Goal: Information Seeking & Learning: Learn about a topic

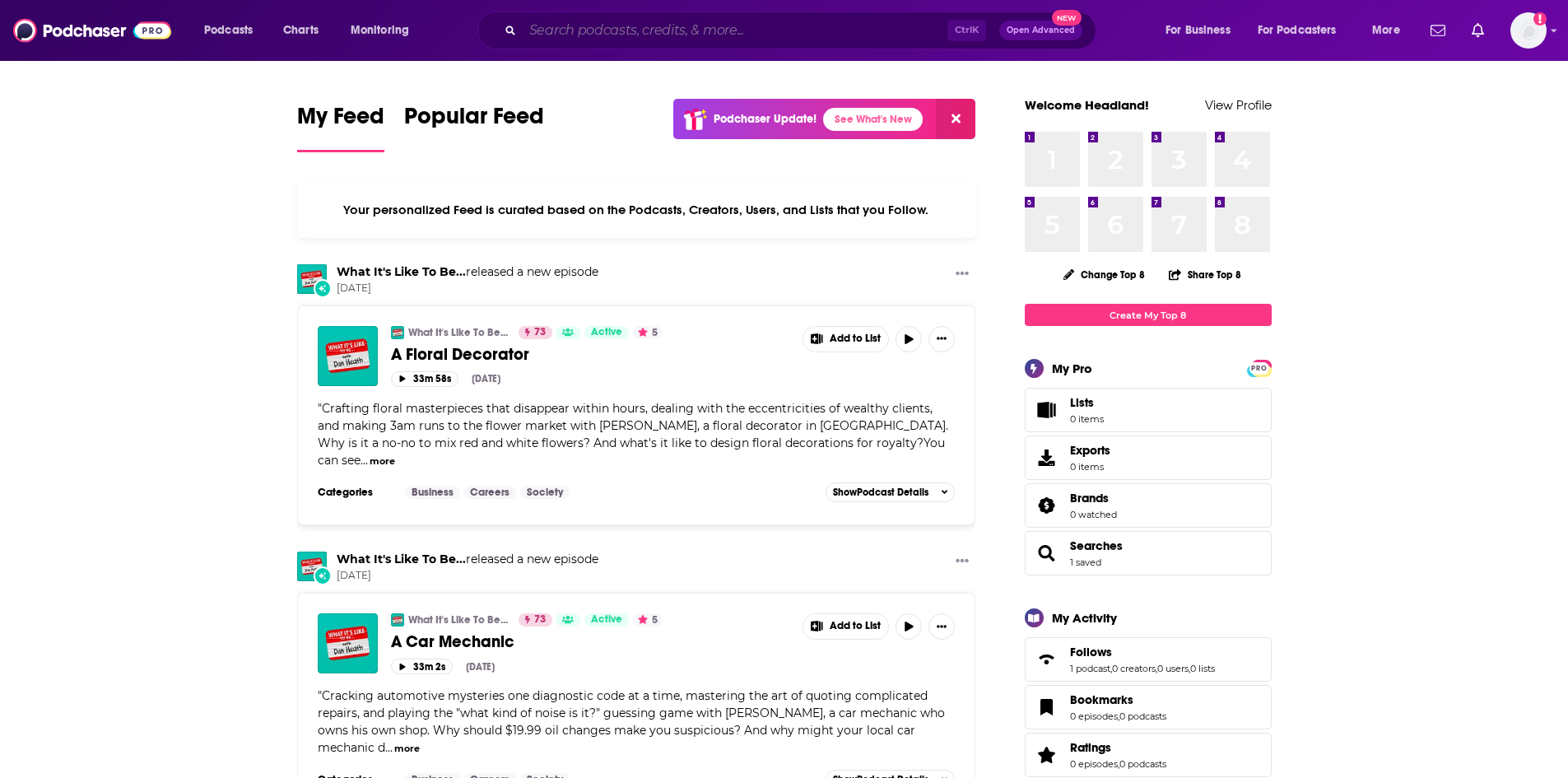
click at [560, 22] on input "Search podcasts, credits, & more..." at bounding box center [735, 31] width 425 height 27
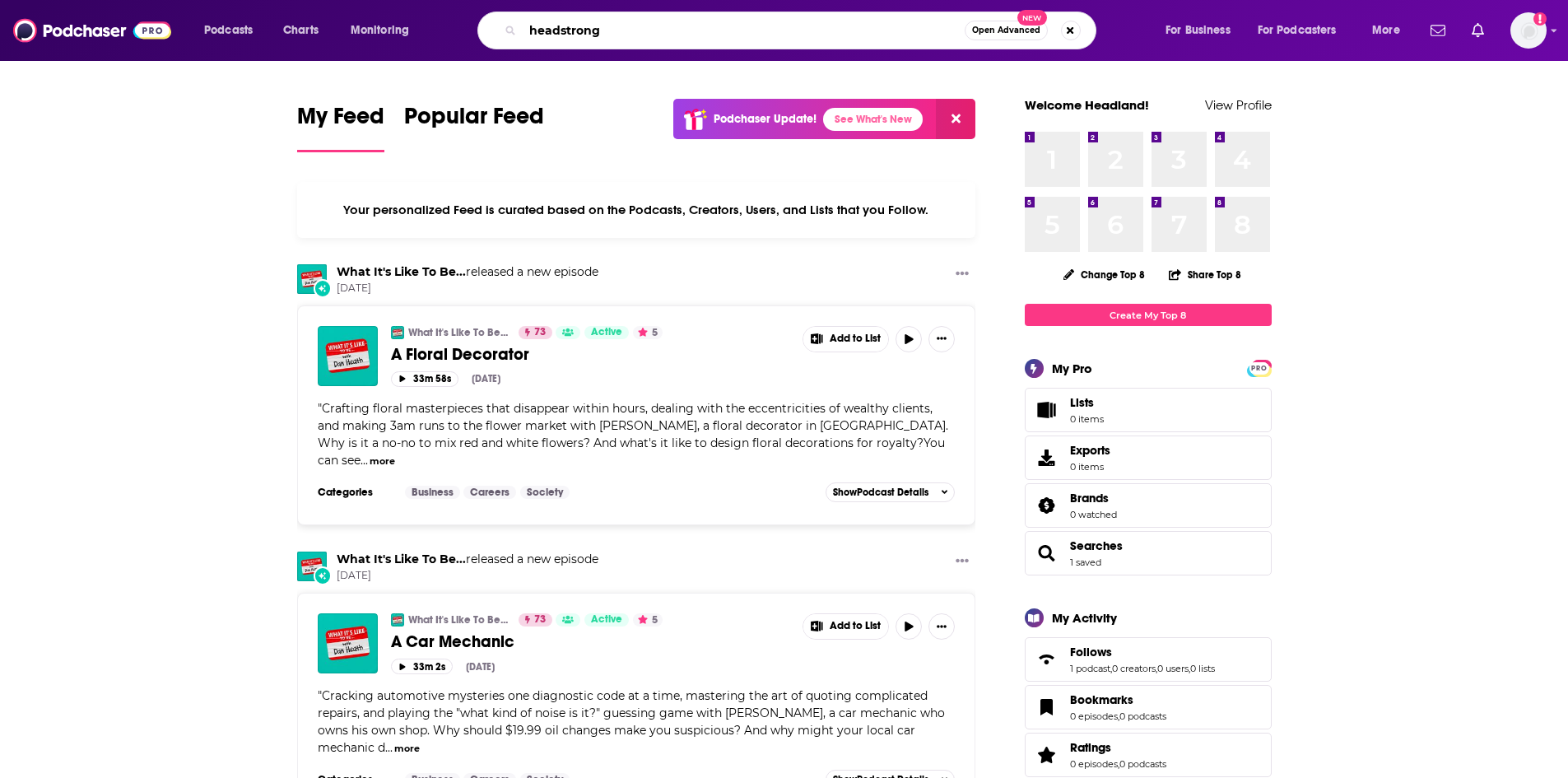
type input "headstrong"
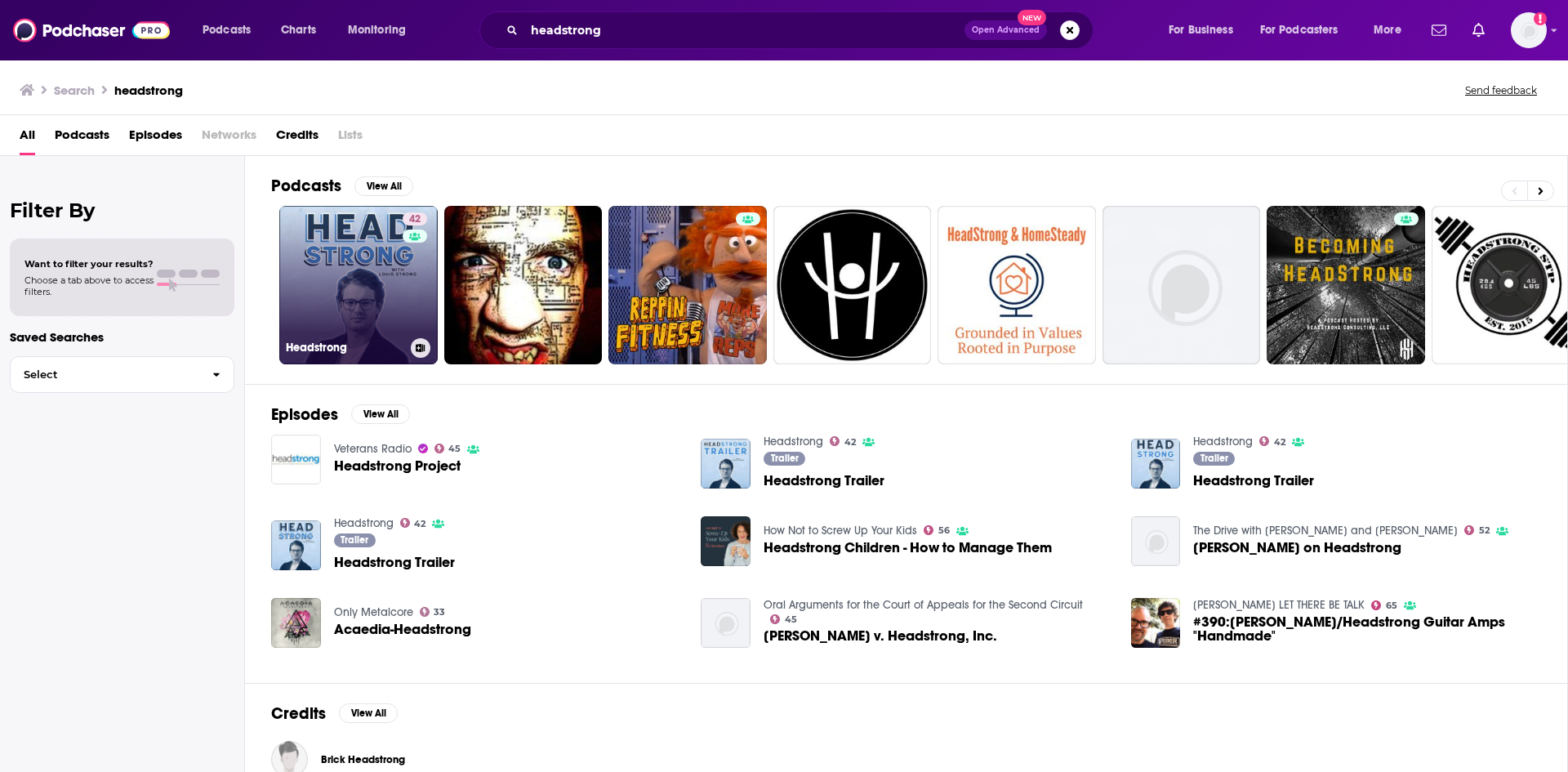
click at [351, 292] on link "42 Headstrong" at bounding box center [358, 285] width 159 height 159
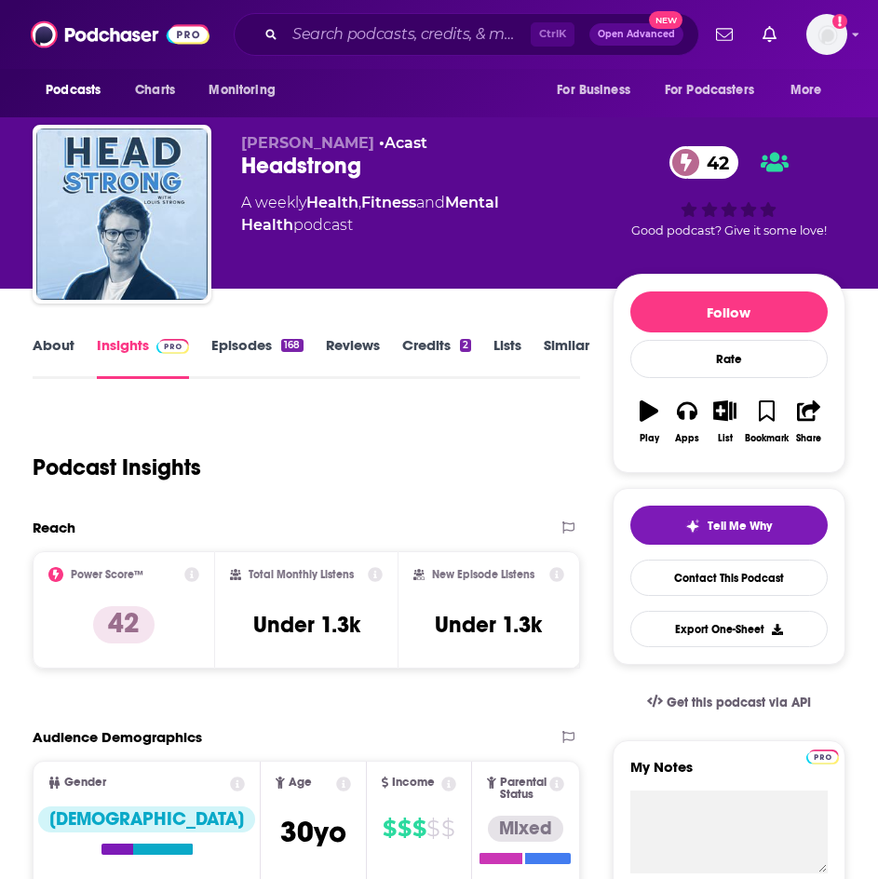
click at [51, 343] on link "About" at bounding box center [54, 357] width 42 height 43
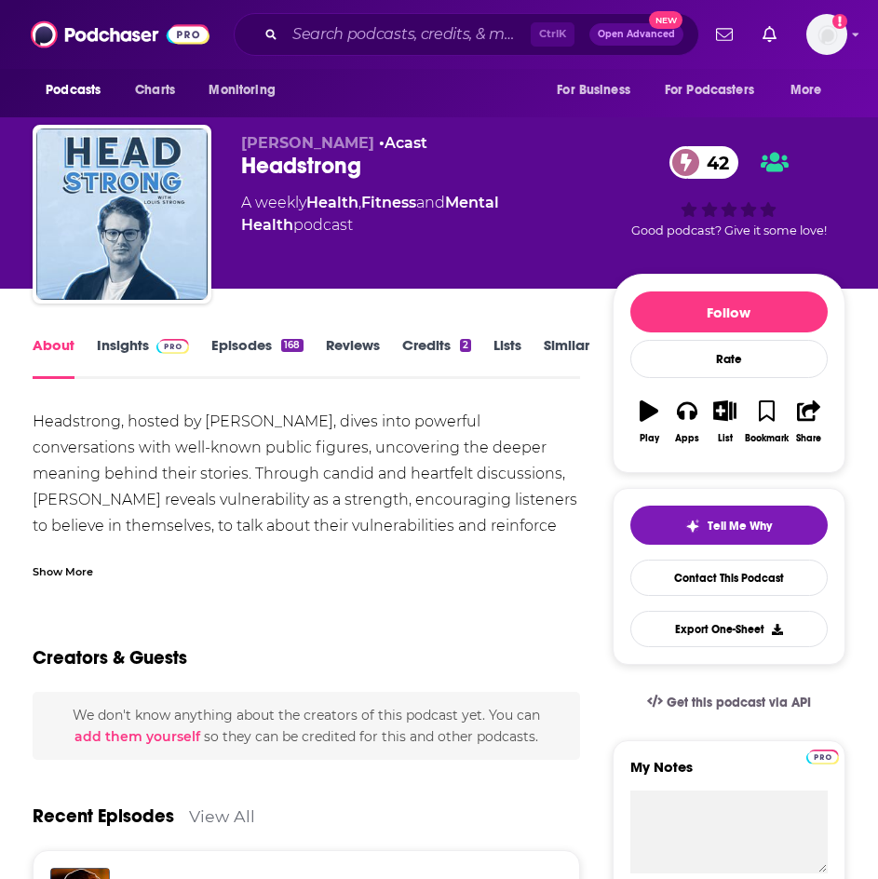
click at [119, 342] on link "Insights" at bounding box center [143, 357] width 92 height 43
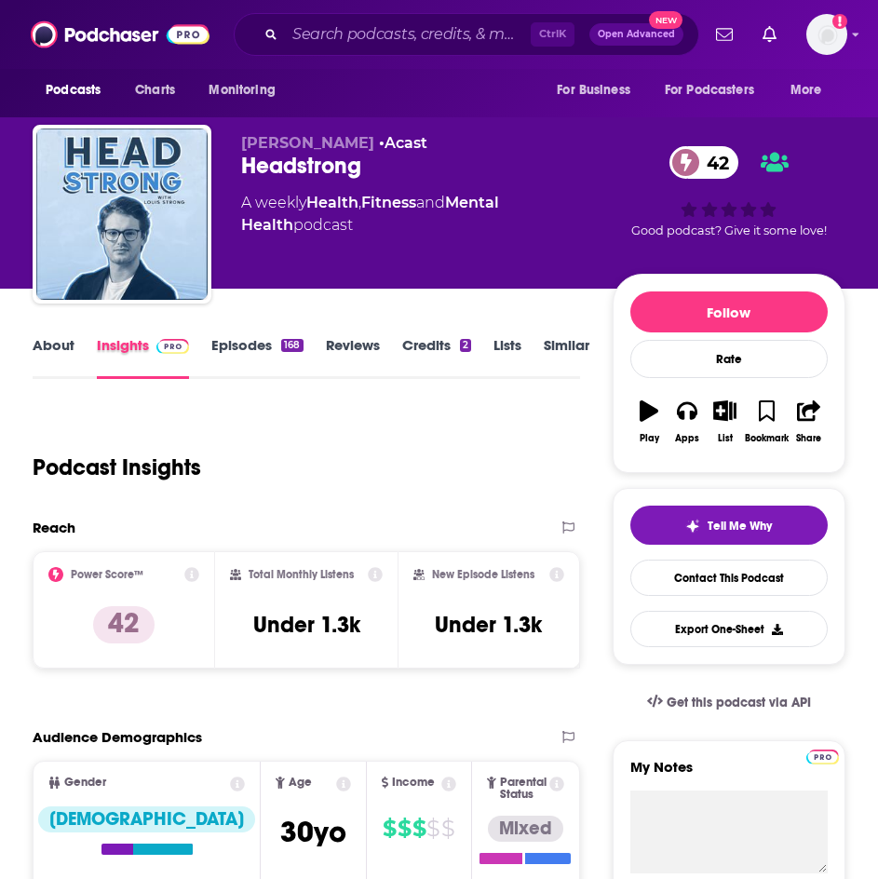
click at [202, 350] on div "Insights" at bounding box center [154, 357] width 114 height 43
click at [238, 347] on link "Episodes 168" at bounding box center [256, 357] width 91 height 43
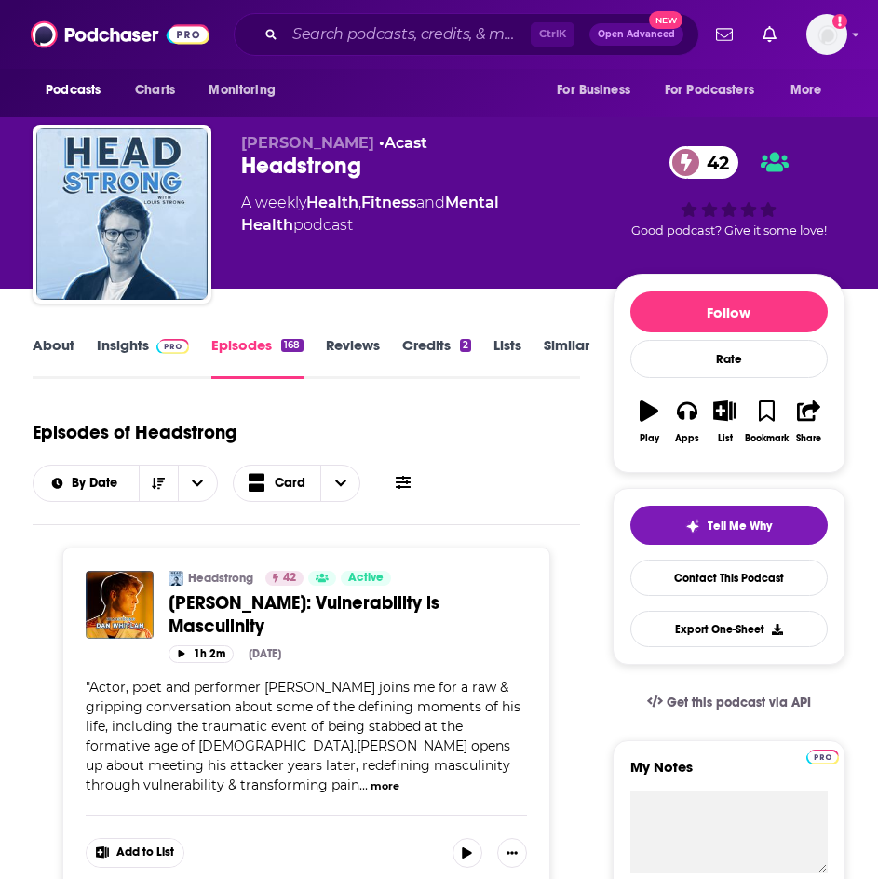
drag, startPoint x: 601, startPoint y: 489, endPoint x: 535, endPoint y: 103, distance: 391.0
click at [150, 350] on span at bounding box center [169, 345] width 40 height 18
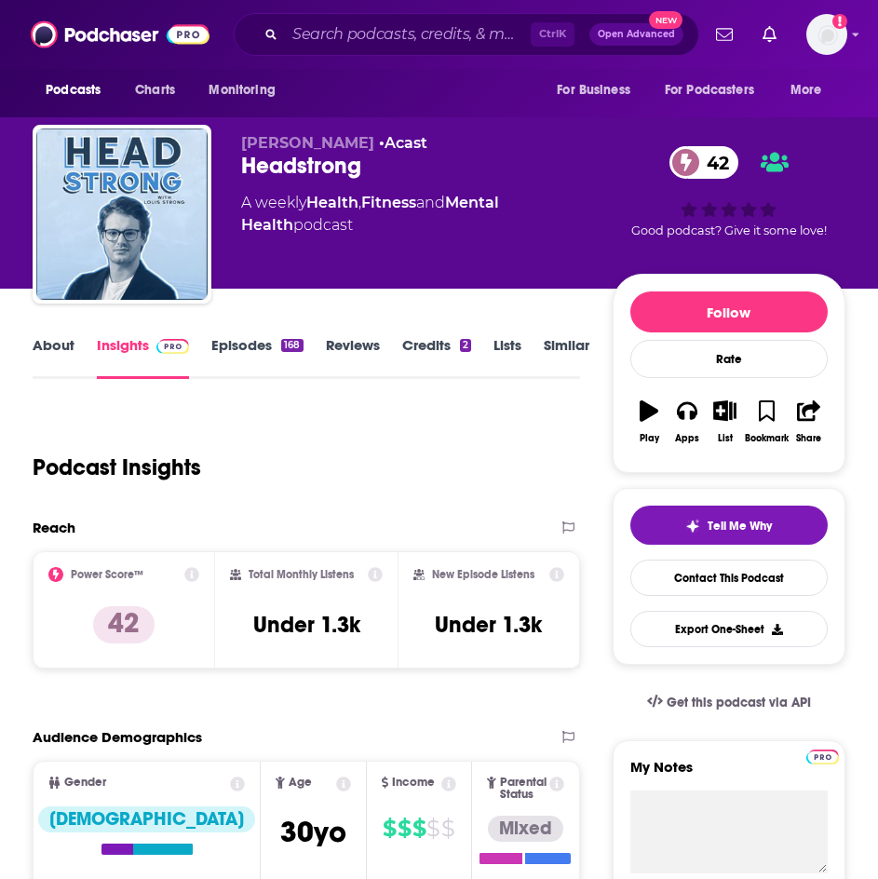
click at [247, 367] on link "Episodes 168" at bounding box center [256, 357] width 91 height 43
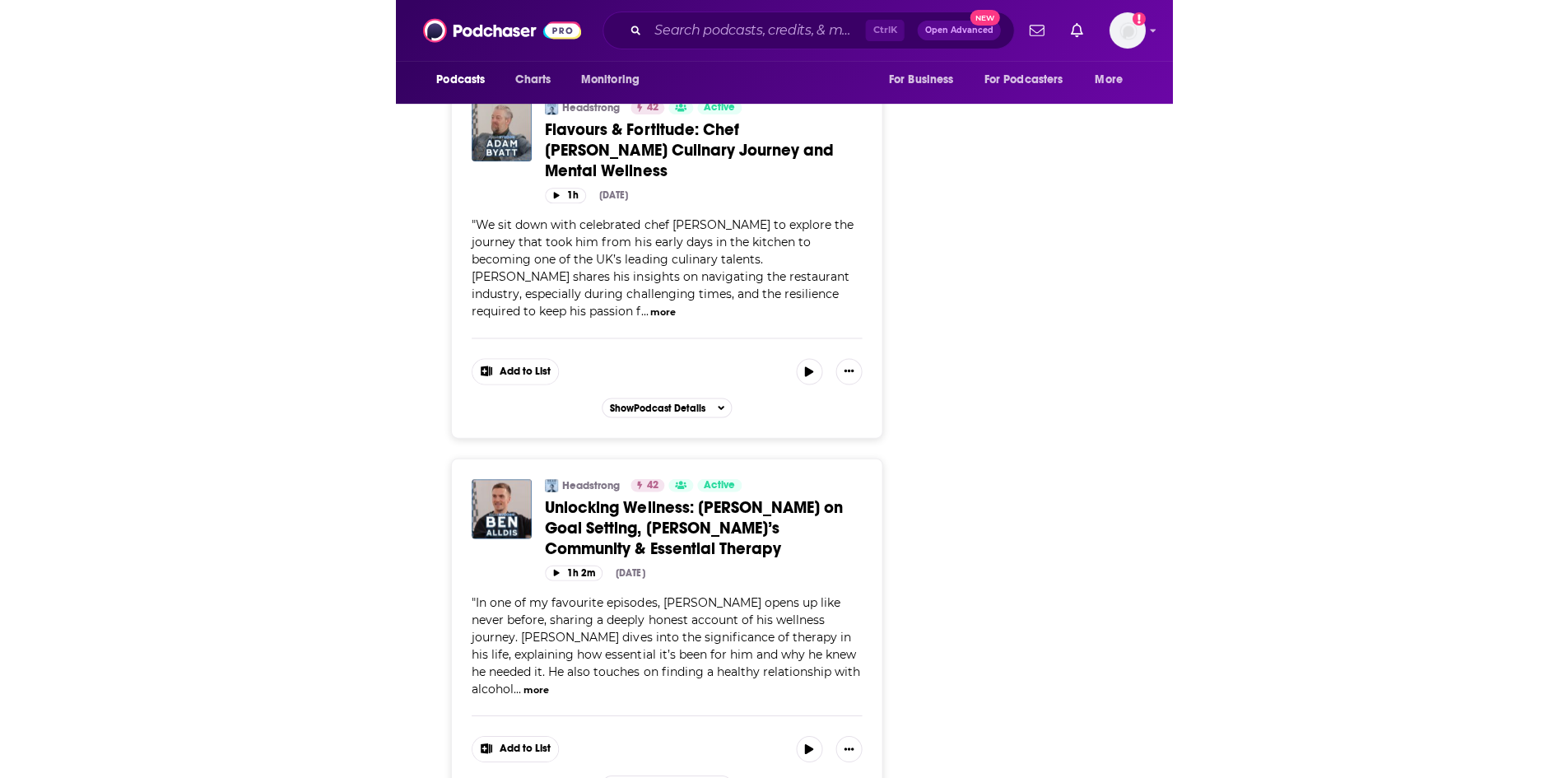
scroll to position [6057, 0]
